Goal: Task Accomplishment & Management: Manage account settings

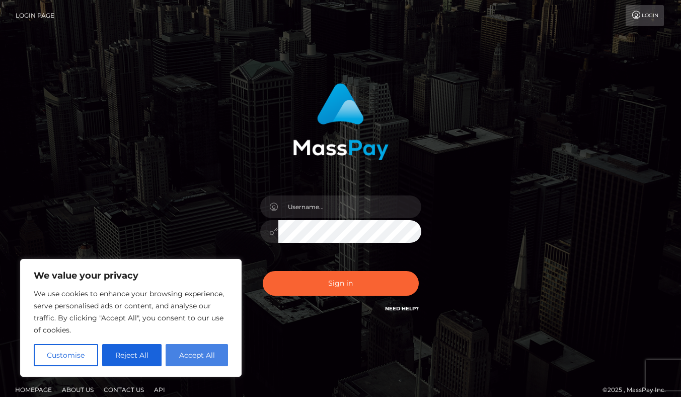
click at [208, 360] on button "Accept All" at bounding box center [197, 355] width 62 height 22
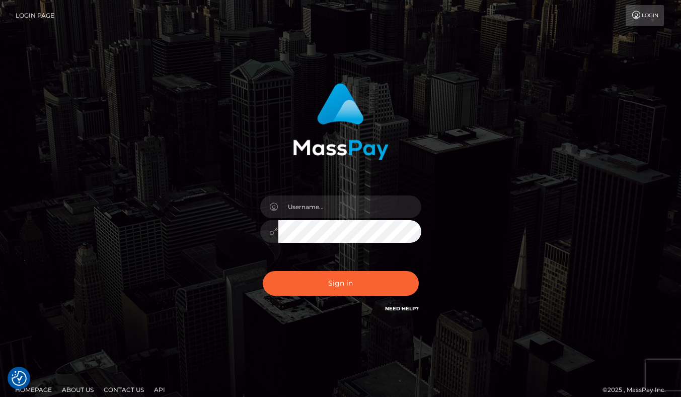
checkbox input "true"
click at [333, 211] on input "text" at bounding box center [349, 206] width 143 height 23
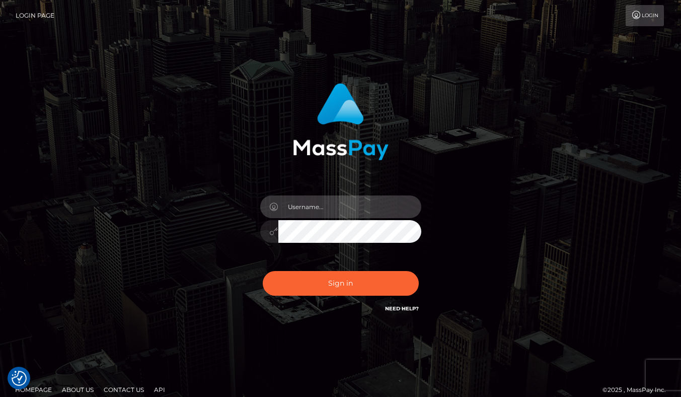
type input "[EMAIL_ADDRESS][DOMAIN_NAME]"
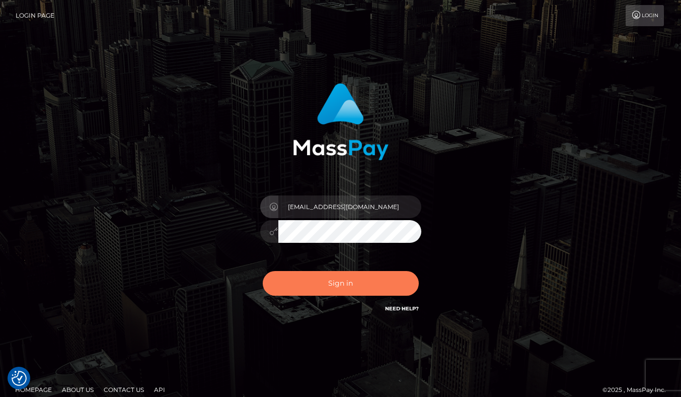
click at [330, 288] on button "Sign in" at bounding box center [341, 283] width 156 height 25
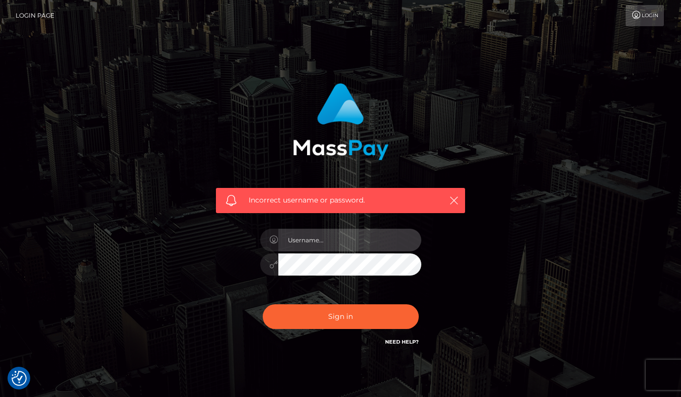
click at [335, 241] on input "text" at bounding box center [349, 240] width 143 height 23
type input "bWFpdHJlc3Nlc29uaWE5QGdtYWlsLmNvbQ=="
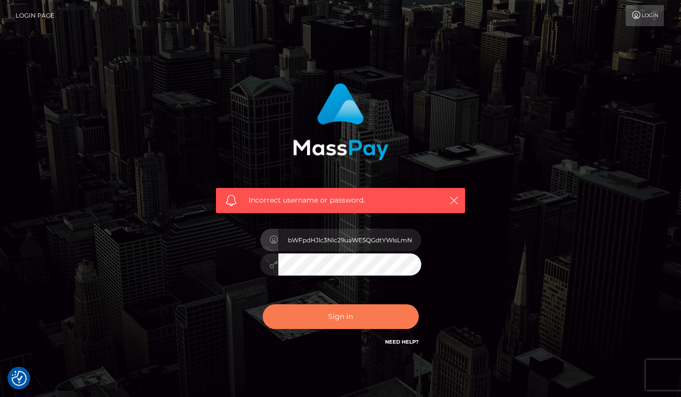
click at [337, 319] on button "Sign in" at bounding box center [341, 316] width 156 height 25
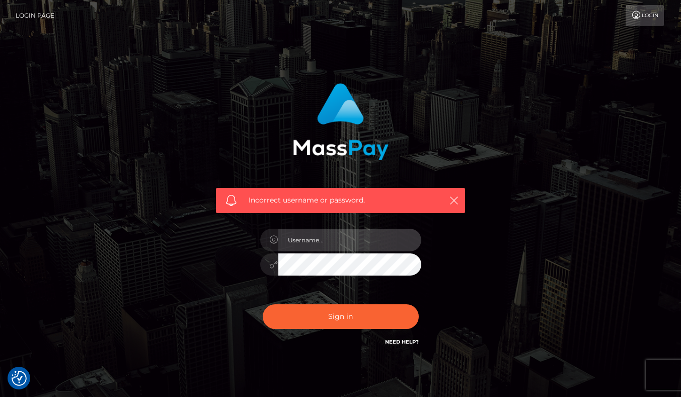
click at [325, 249] on input "text" at bounding box center [349, 240] width 143 height 23
type input "[EMAIL_ADDRESS][DOMAIN_NAME]"
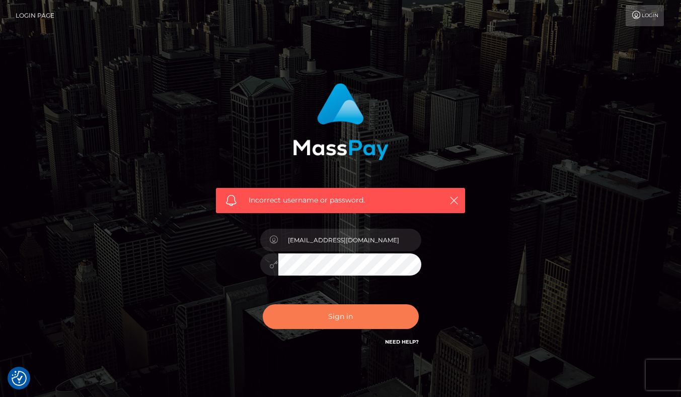
click at [331, 309] on button "Sign in" at bounding box center [341, 316] width 156 height 25
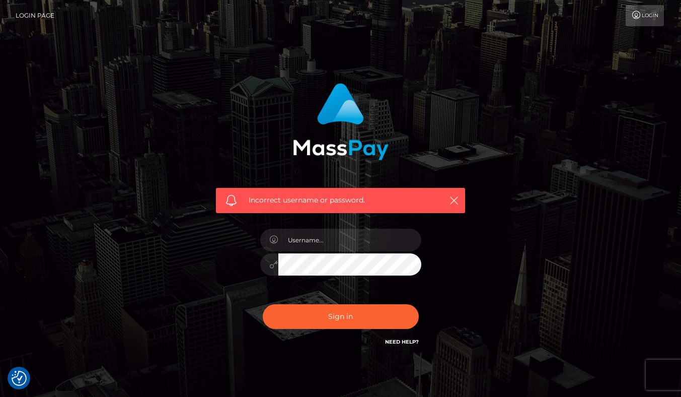
click at [41, 16] on link "Login Page" at bounding box center [35, 15] width 39 height 21
